Goal: Information Seeking & Learning: Learn about a topic

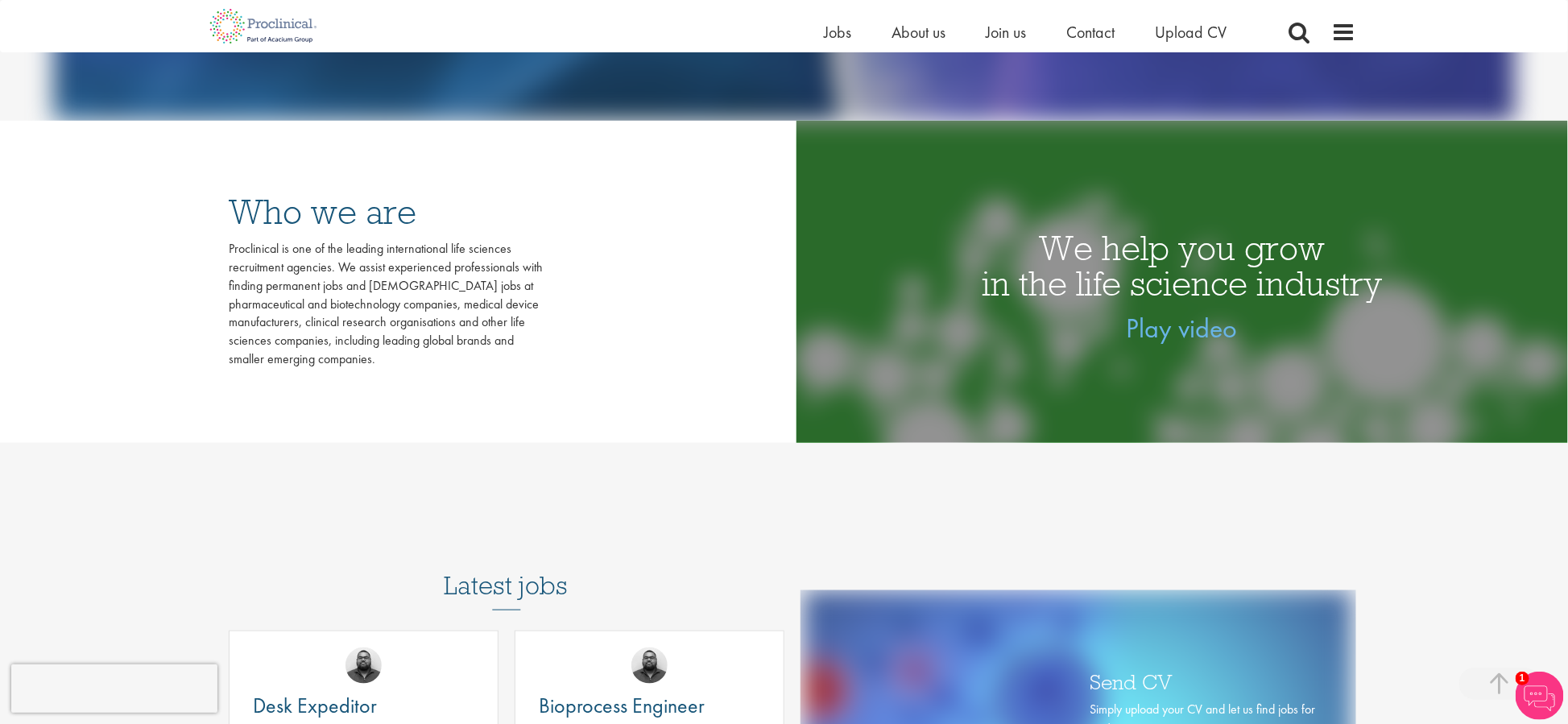
scroll to position [322, 0]
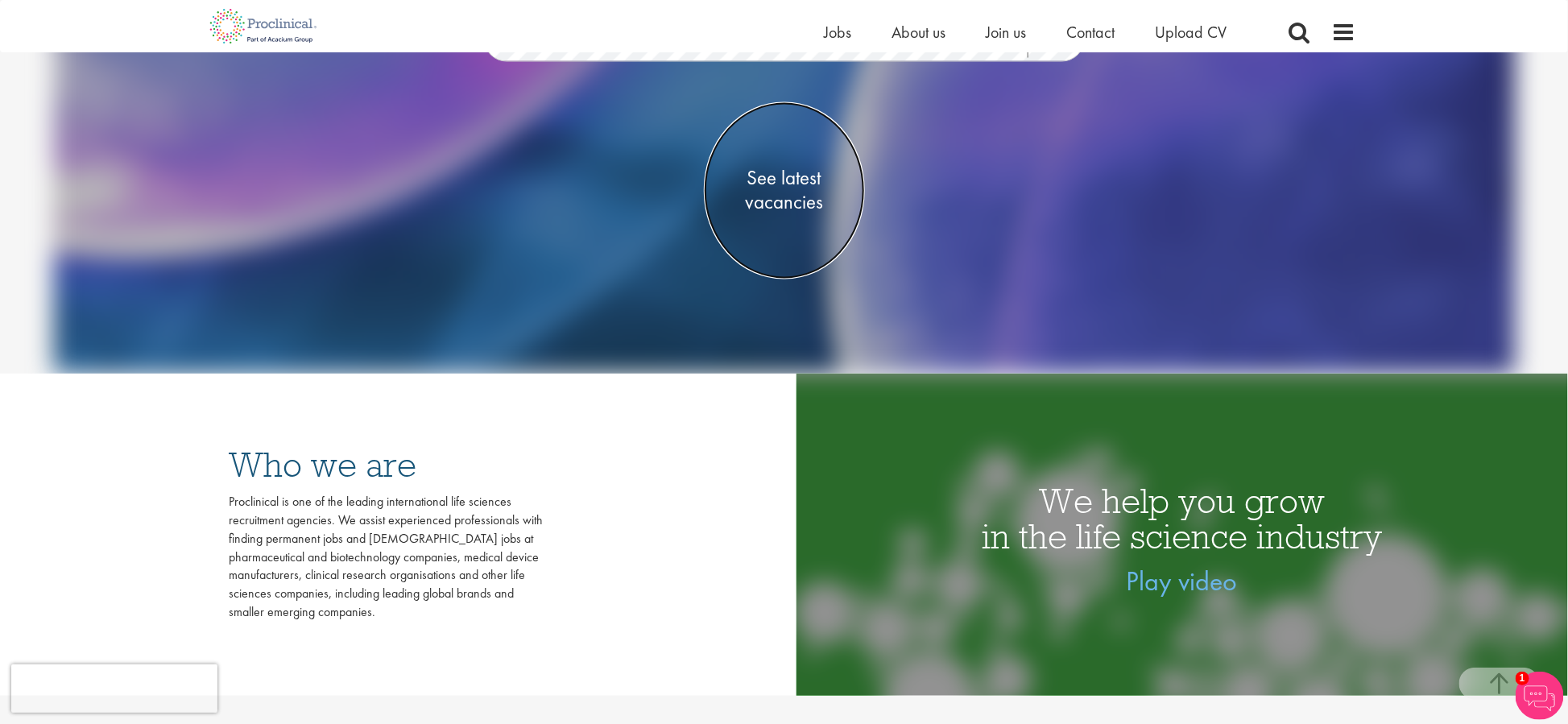
click at [754, 191] on span "See latest vacancies" at bounding box center [784, 190] width 161 height 48
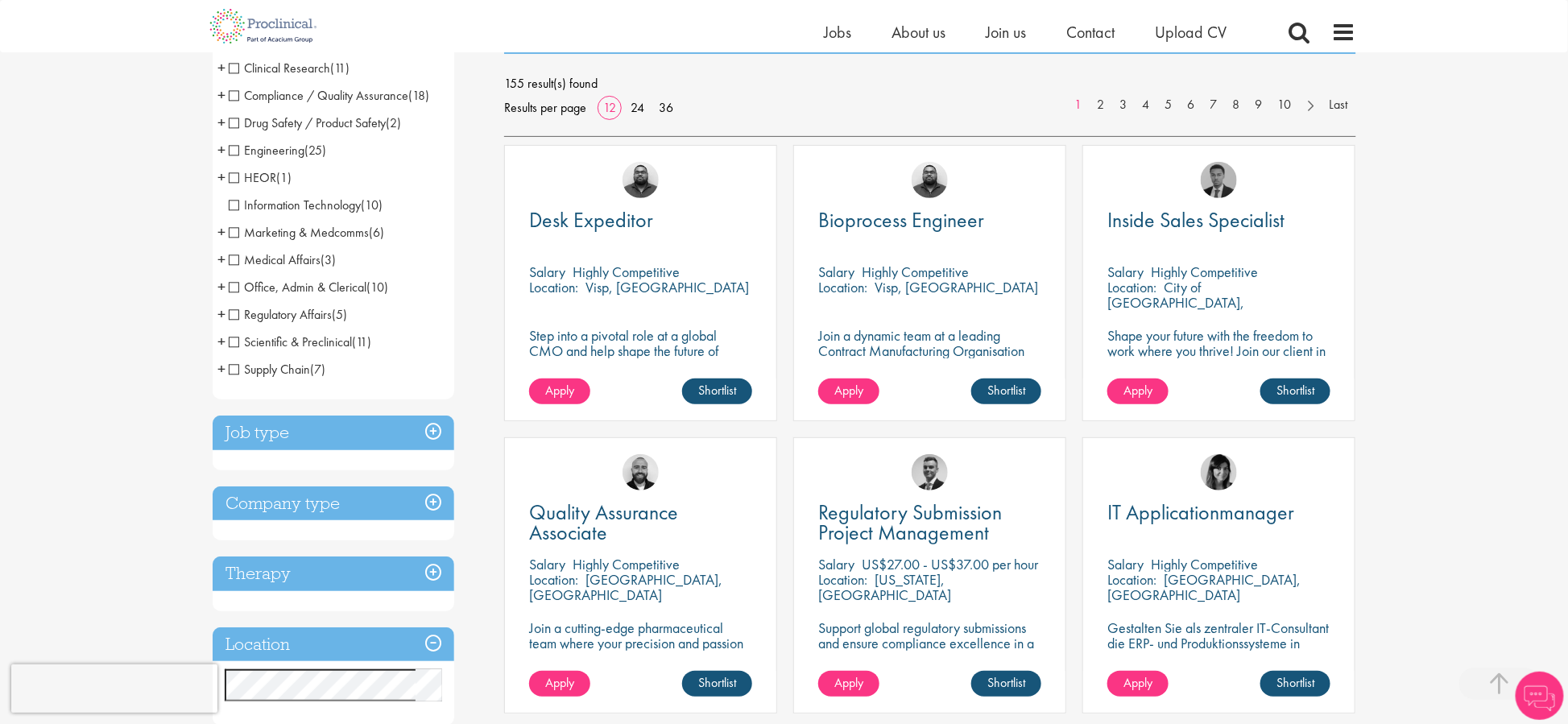
scroll to position [403, 0]
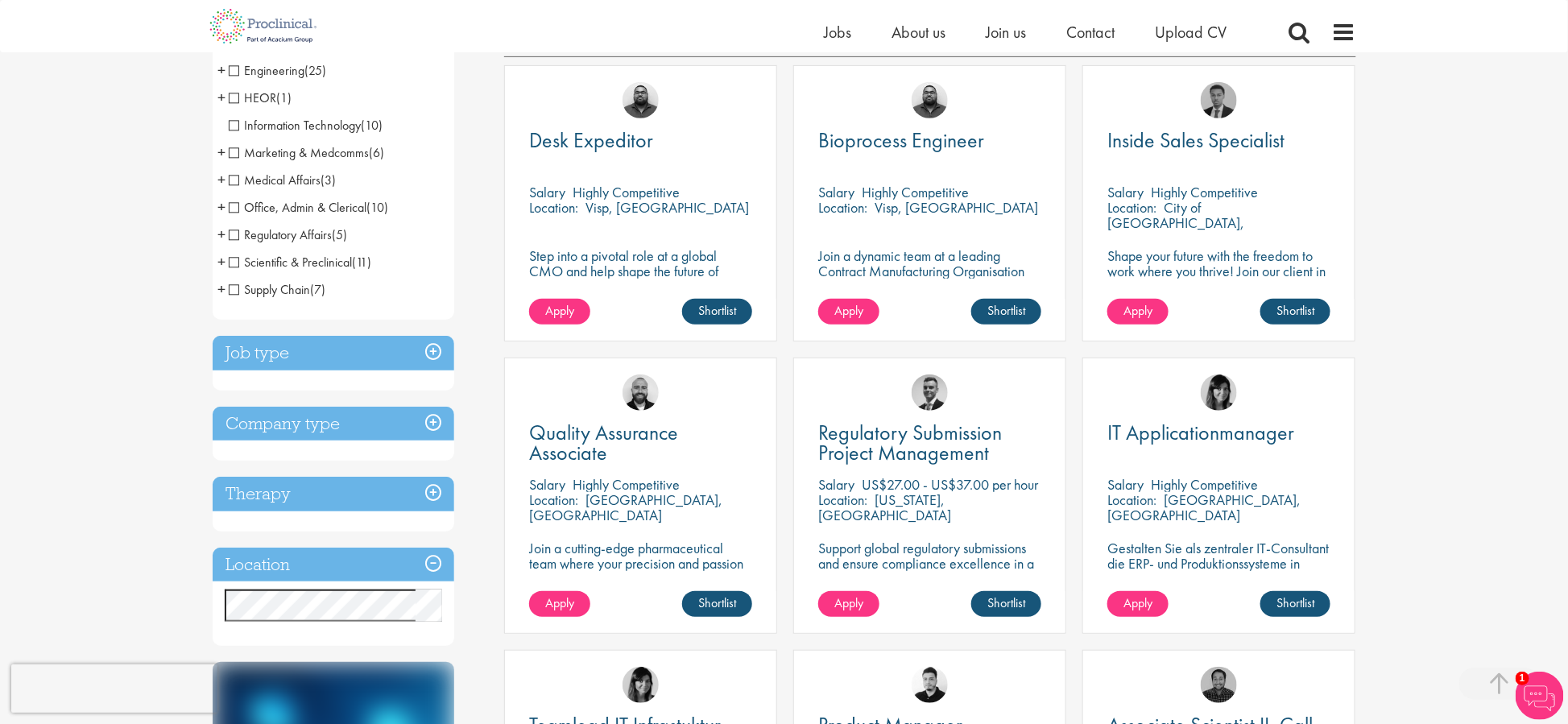
scroll to position [403, 0]
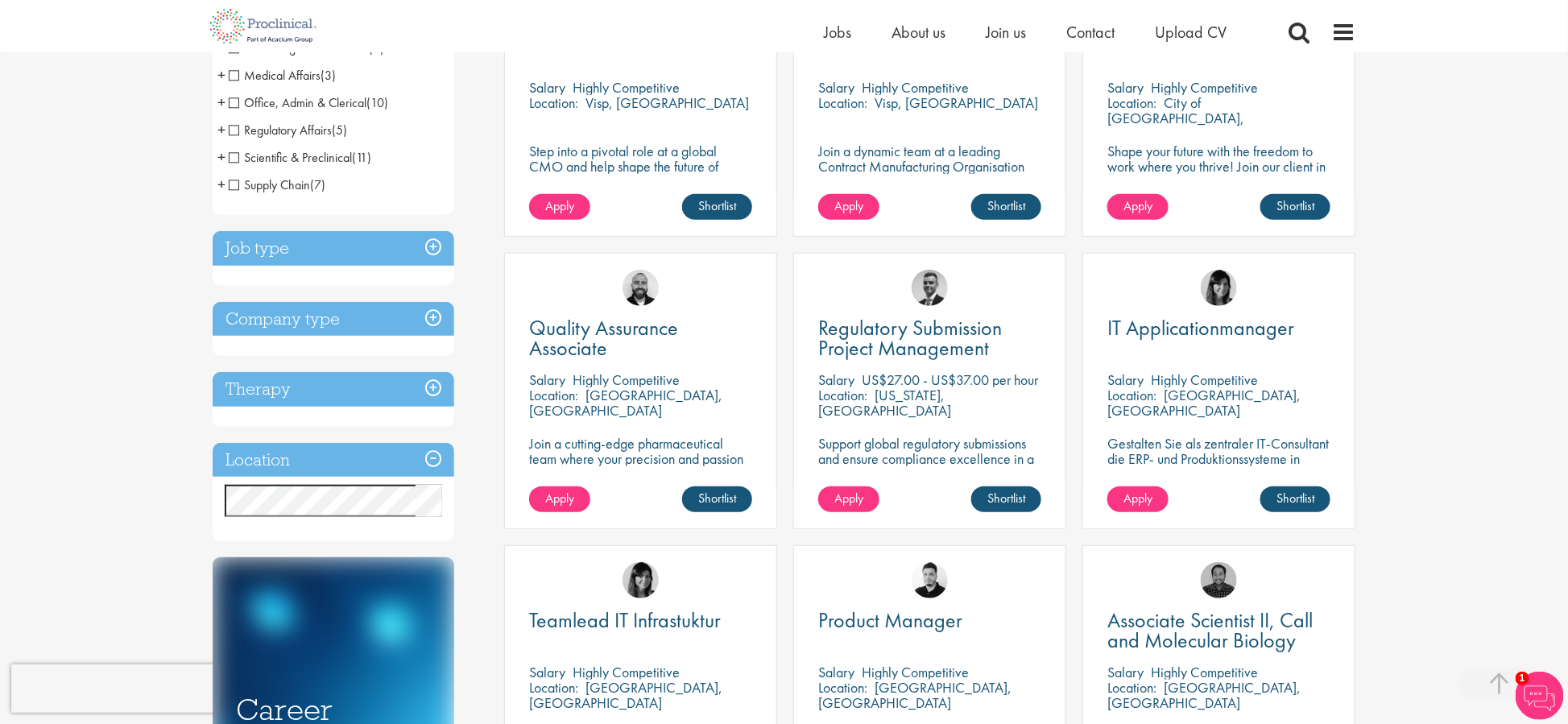
click at [430, 458] on h3 "Location" at bounding box center [333, 460] width 242 height 35
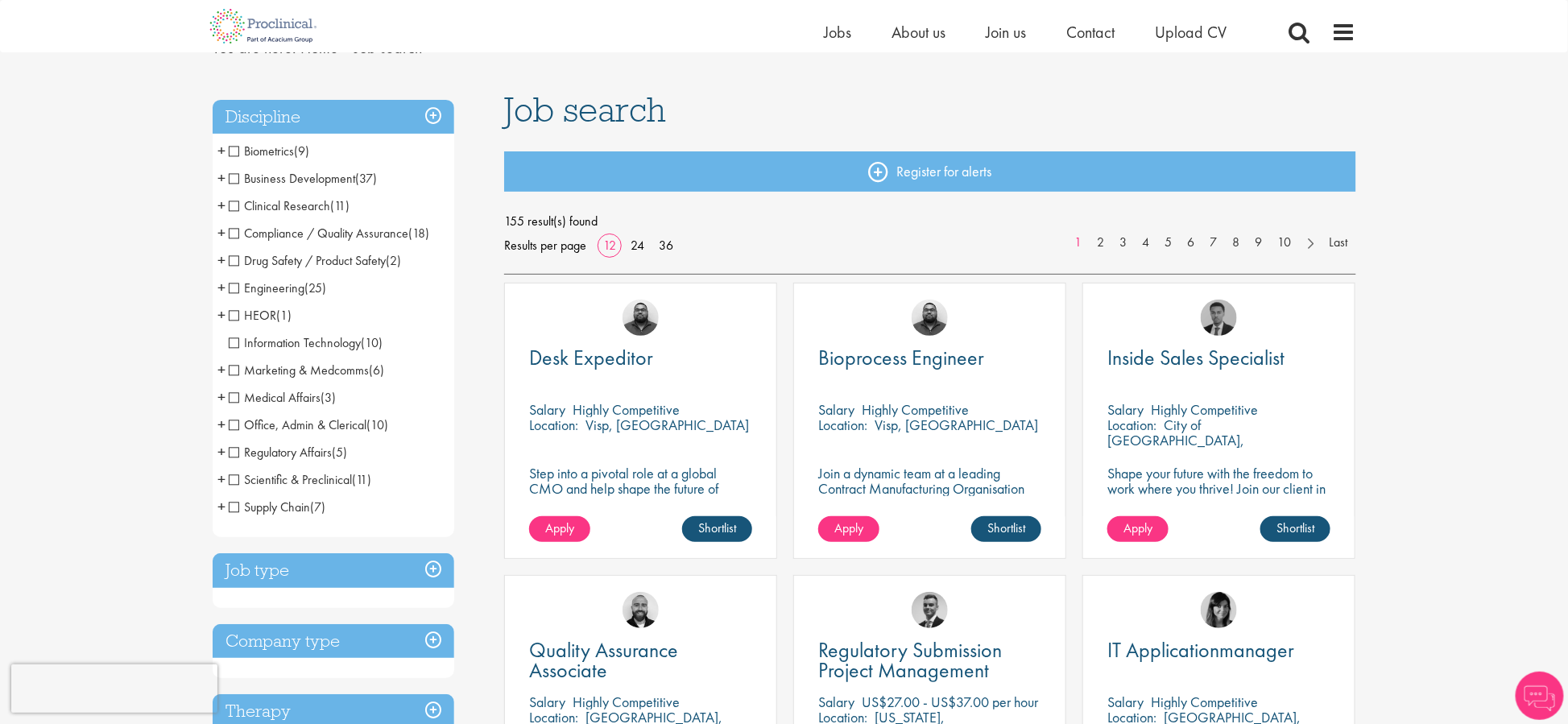
scroll to position [81, 0]
click at [233, 261] on span "Drug Safety / Product Safety" at bounding box center [308, 260] width 158 height 17
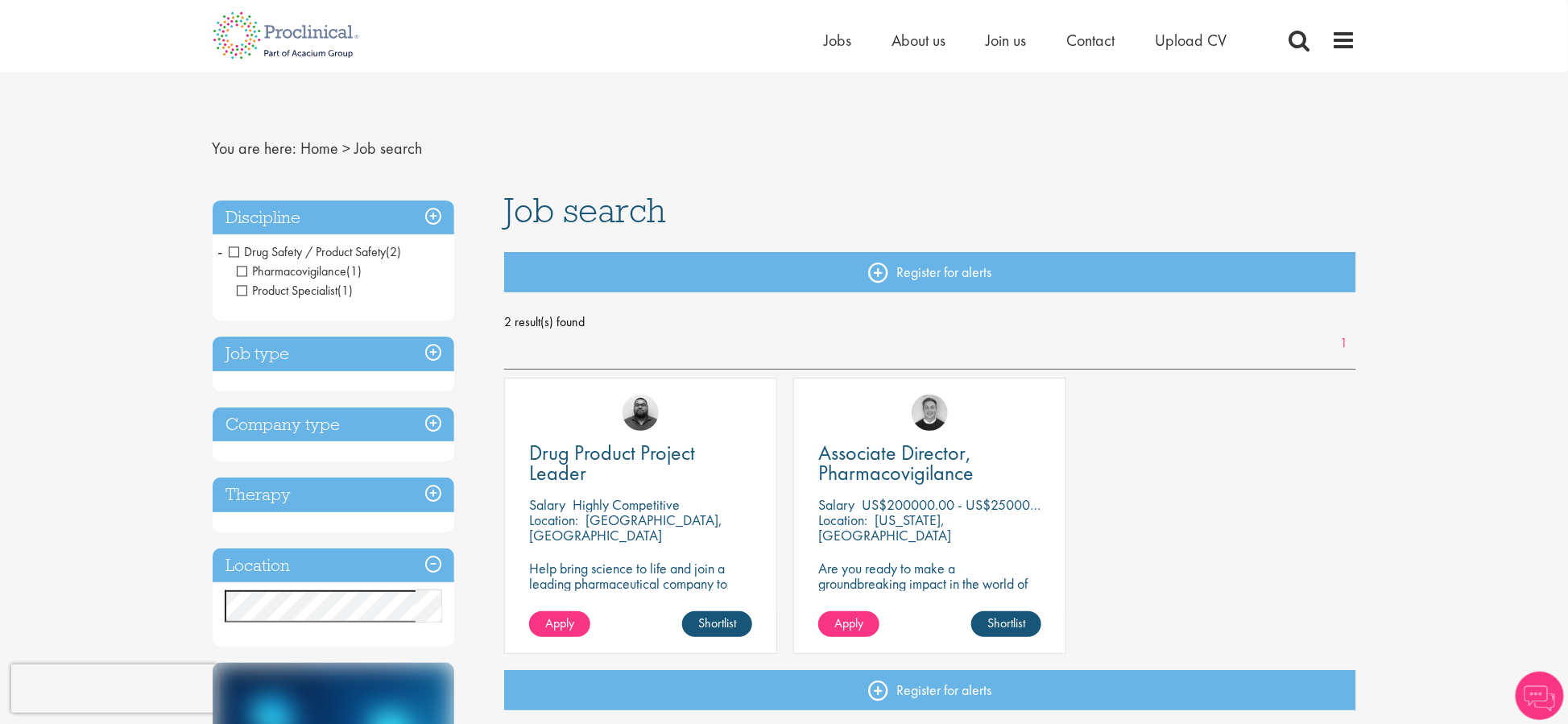
click at [218, 251] on span "-" at bounding box center [221, 251] width 5 height 24
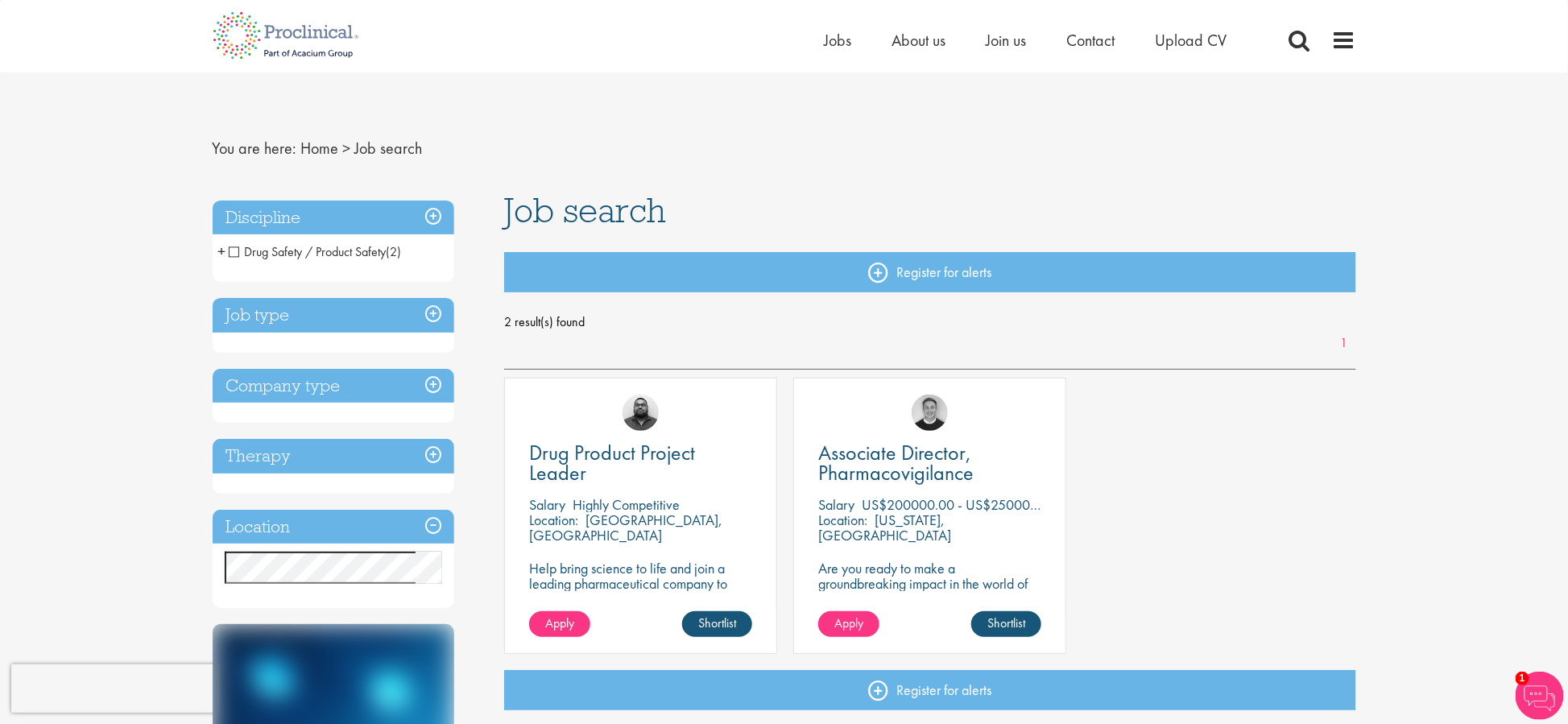
click at [437, 217] on h3 "Discipline" at bounding box center [333, 217] width 242 height 35
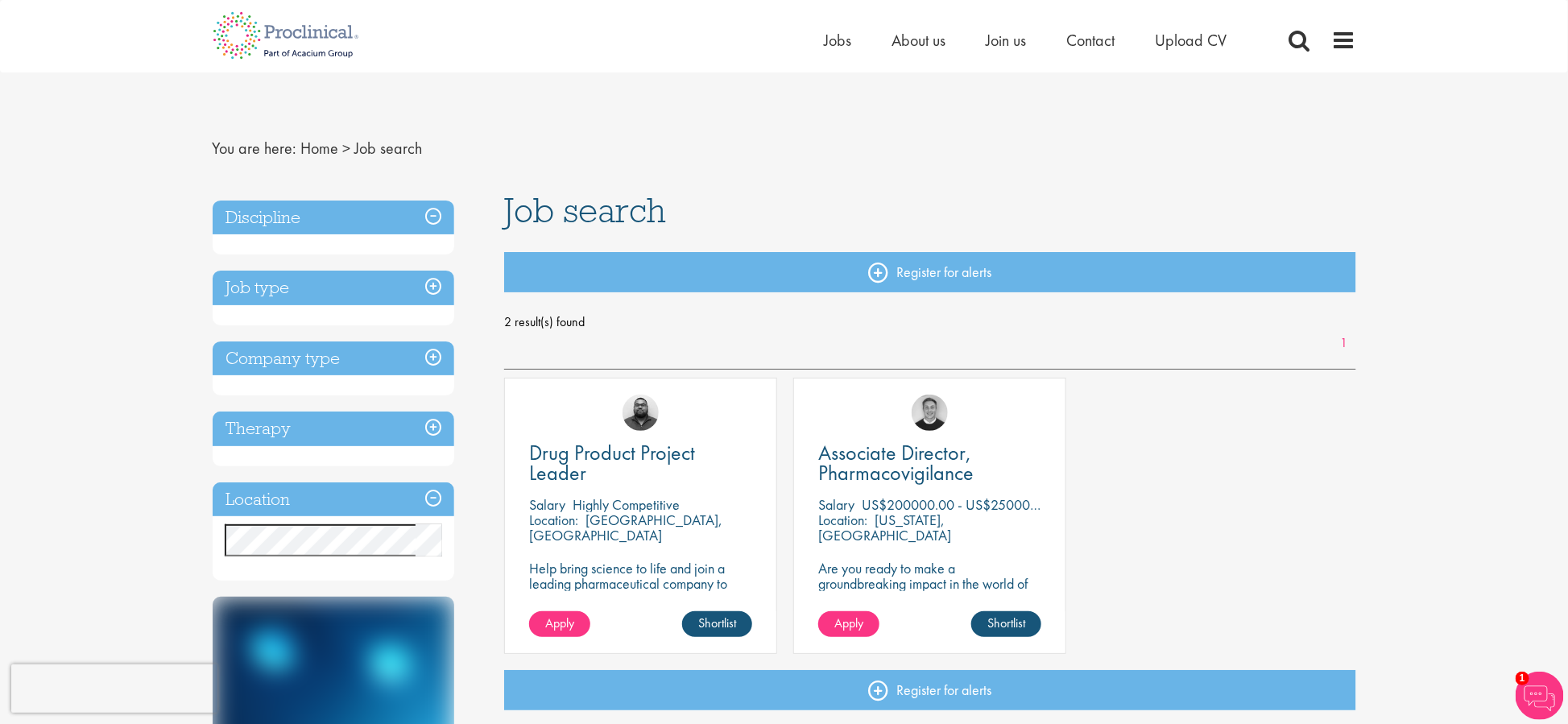
click at [437, 217] on h3 "Discipline" at bounding box center [333, 217] width 242 height 35
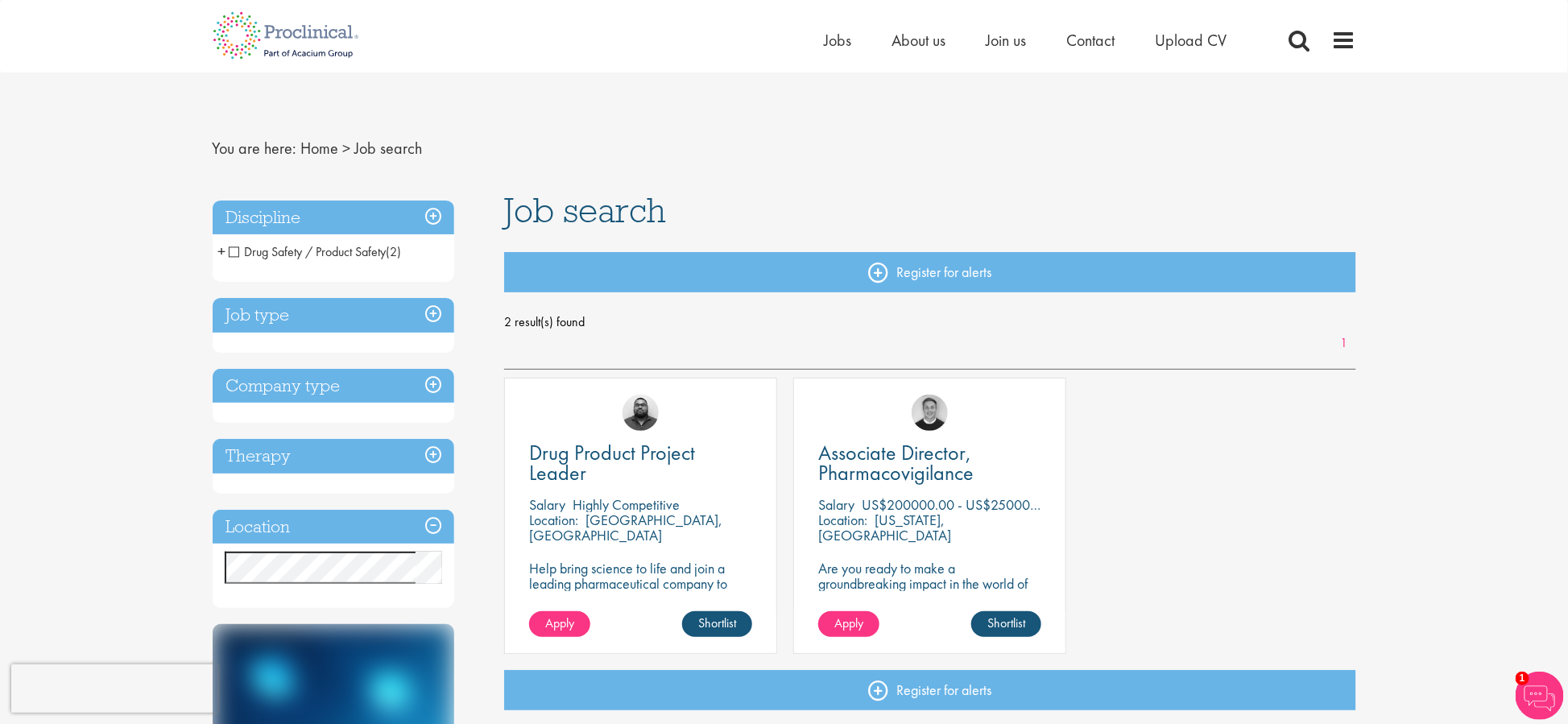
click at [234, 251] on span "Drug Safety / Product Safety" at bounding box center [308, 251] width 158 height 17
click at [284, 251] on span "Drug Safety / Product Safety" at bounding box center [308, 251] width 158 height 17
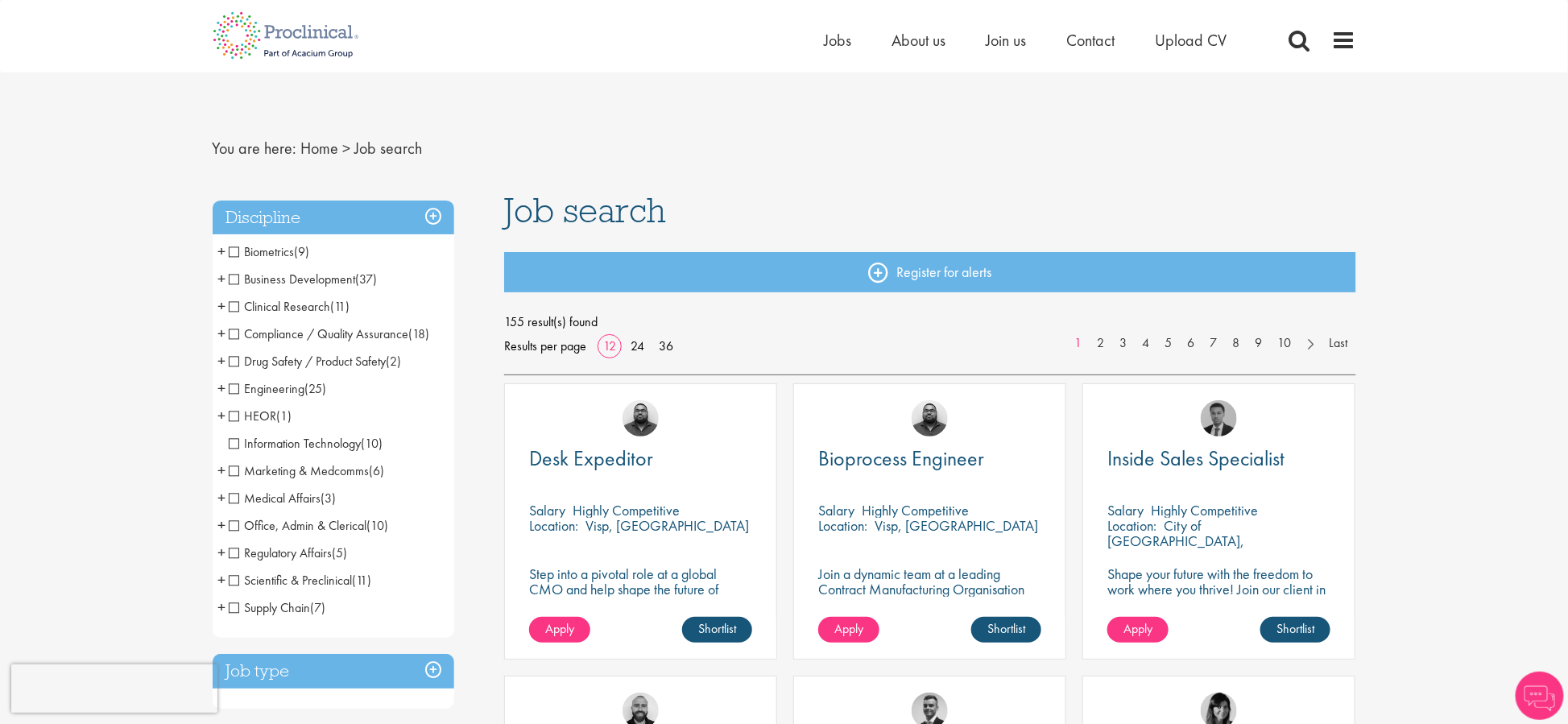
click at [230, 329] on span "Compliance / Quality Assurance" at bounding box center [319, 334] width 181 height 17
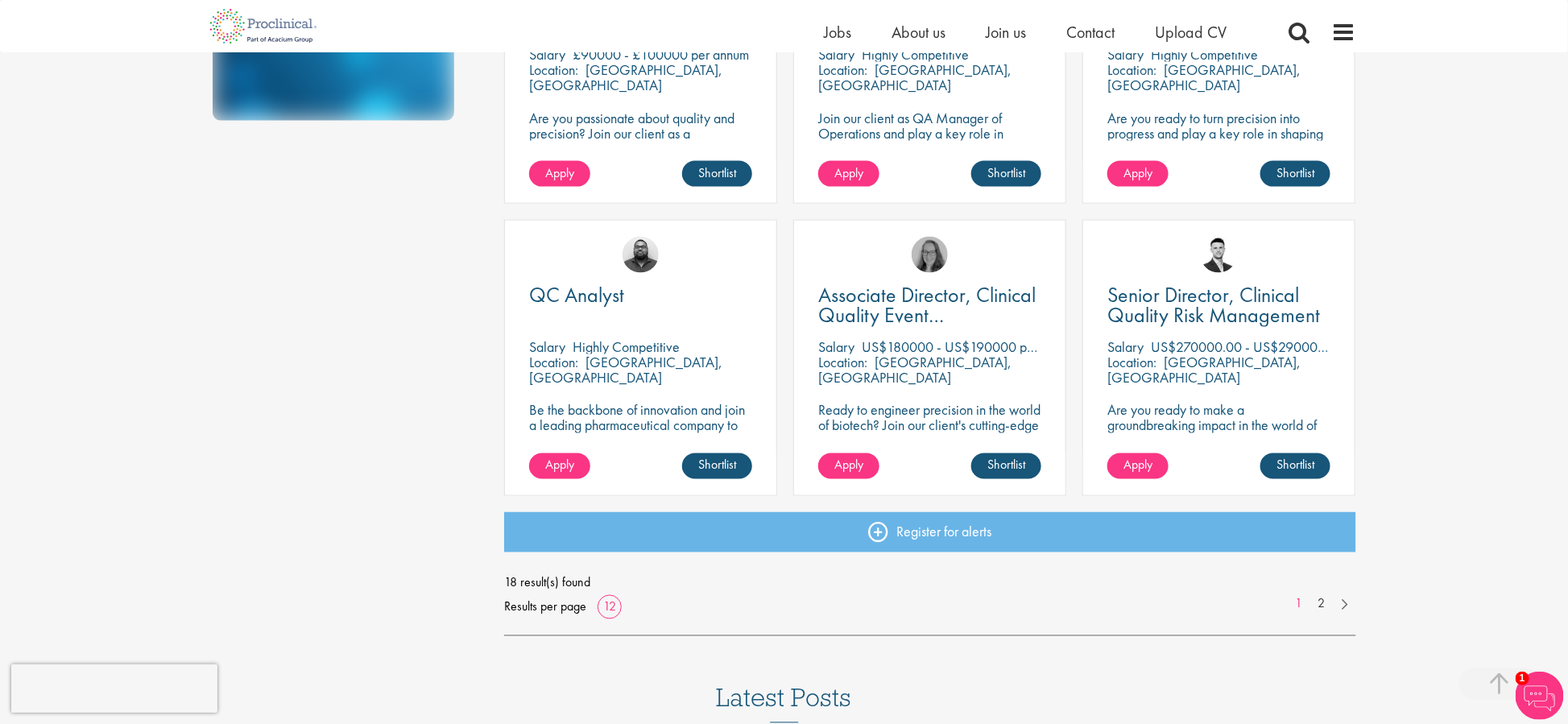
scroll to position [1046, 0]
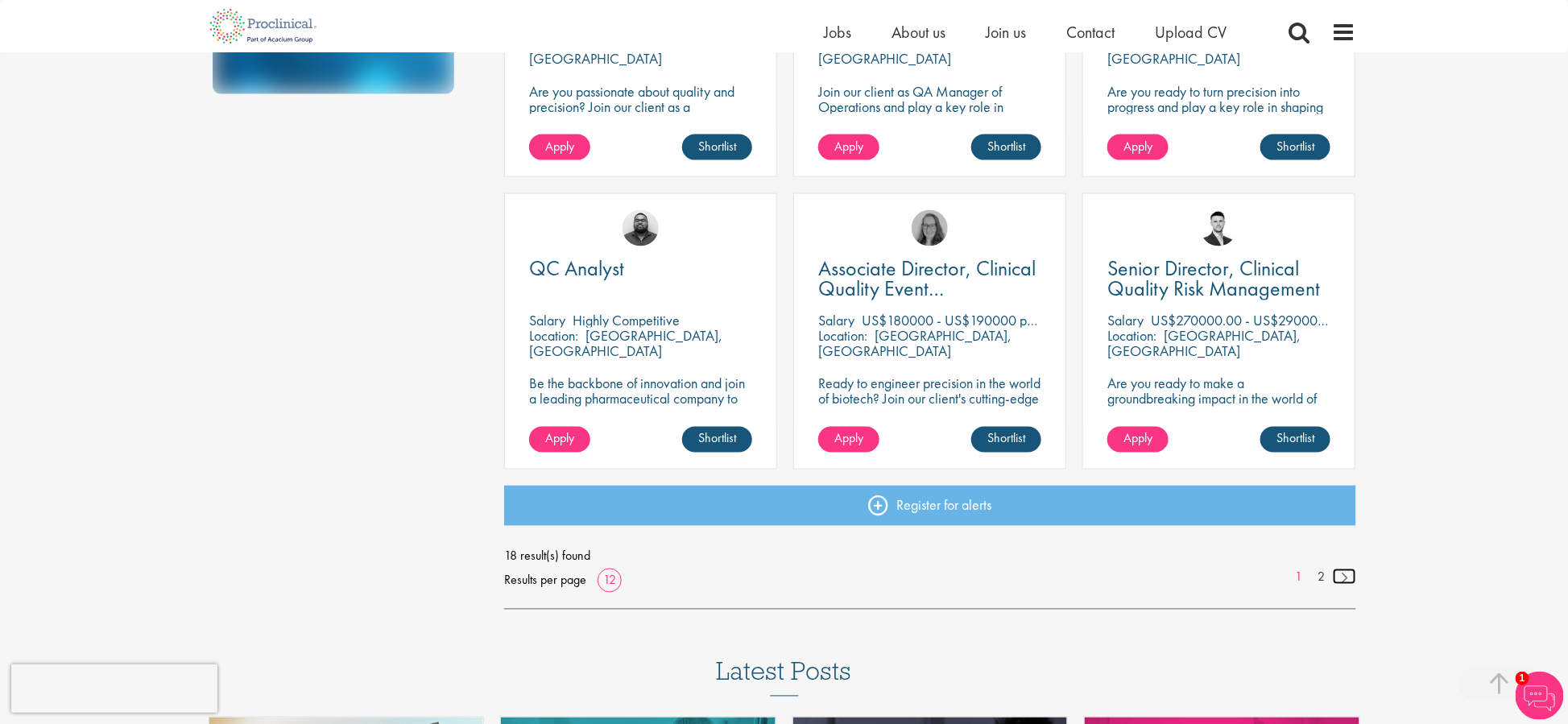
click at [1340, 576] on link at bounding box center [1344, 577] width 24 height 16
